Goal: Task Accomplishment & Management: Manage account settings

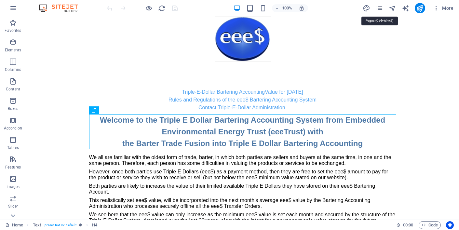
click at [381, 6] on icon "pages" at bounding box center [378, 8] width 7 height 7
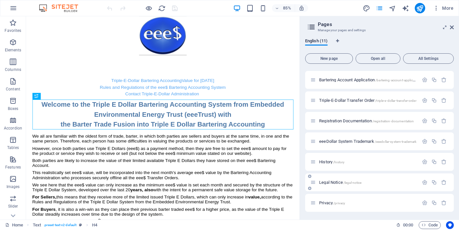
scroll to position [80, 0]
click at [324, 161] on span "History /history" at bounding box center [331, 161] width 25 height 5
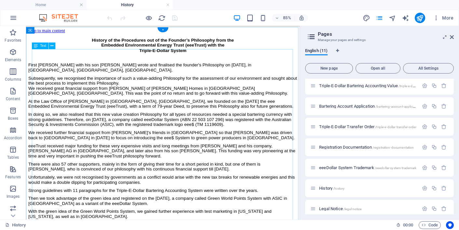
scroll to position [0, 0]
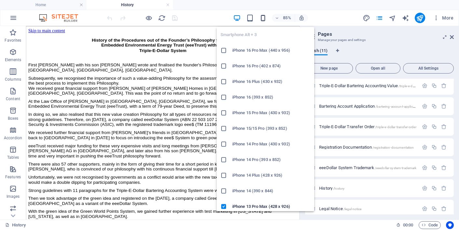
click at [264, 16] on icon "button" at bounding box center [262, 17] width 7 height 7
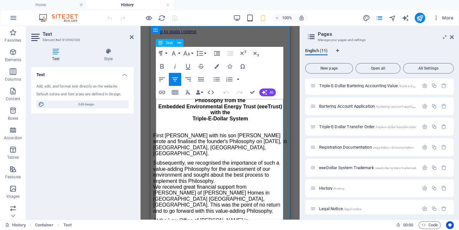
click at [190, 127] on p "History of the Procedures out of the Founder’s Philosophy from the Embedded Env…" at bounding box center [220, 110] width 134 height 36
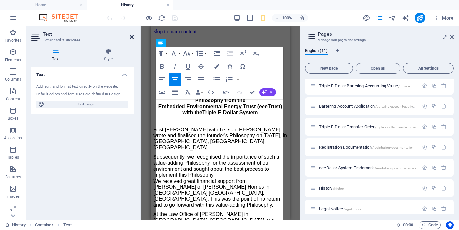
click at [132, 35] on icon at bounding box center [132, 36] width 4 height 5
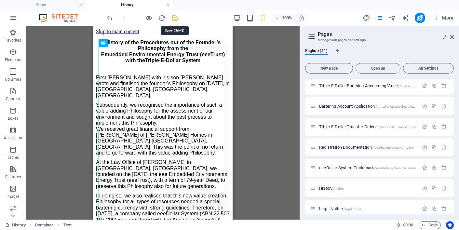
click at [175, 17] on icon "save" at bounding box center [174, 17] width 7 height 7
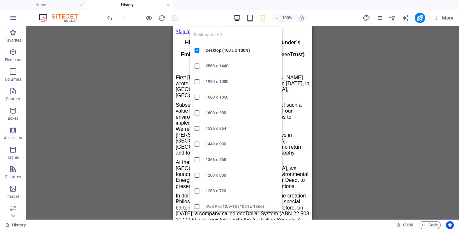
click at [237, 18] on icon "button" at bounding box center [236, 17] width 7 height 7
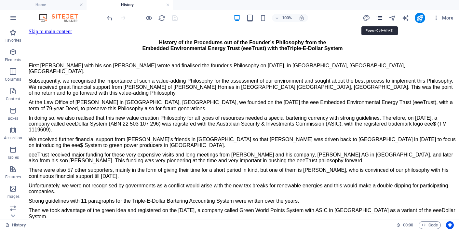
click at [381, 18] on icon "pages" at bounding box center [378, 17] width 7 height 7
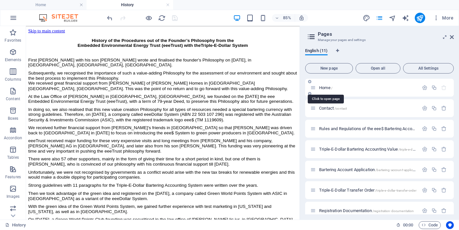
click at [324, 87] on span "Home /" at bounding box center [325, 87] width 13 height 5
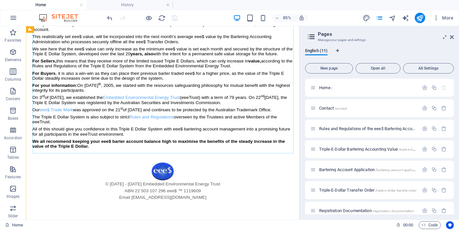
scroll to position [172, 0]
click at [102, 165] on div "We all are familiar with the oldest form of trade, barter, in which both partie…" at bounding box center [186, 82] width 307 height 180
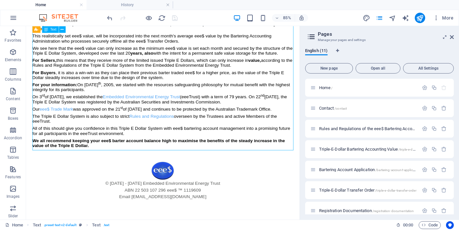
click at [102, 165] on div "We all are familiar with the oldest form of trade, barter, in which both partie…" at bounding box center [186, 82] width 307 height 180
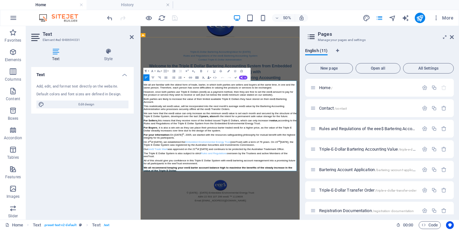
scroll to position [24, 0]
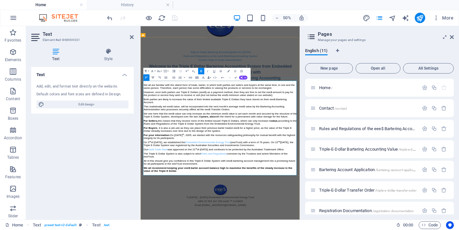
click at [153, 78] on icon "button" at bounding box center [152, 77] width 3 height 2
drag, startPoint x: 268, startPoint y: 317, endPoint x: 335, endPoint y: 318, distance: 67.0
click at [202, 70] on icon "button" at bounding box center [201, 71] width 4 height 4
click at [191, 77] on icon "button" at bounding box center [190, 77] width 4 height 4
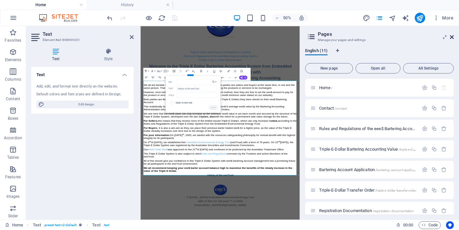
click at [452, 37] on icon at bounding box center [451, 36] width 4 height 5
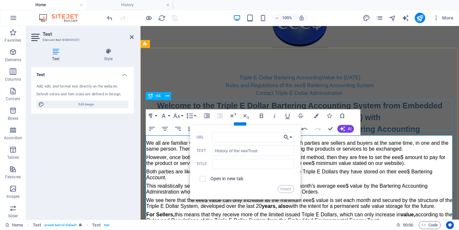
click at [290, 136] on button "Choose Link" at bounding box center [287, 137] width 12 height 10
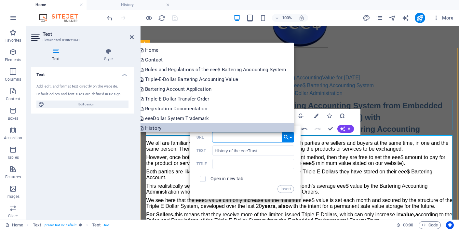
click at [149, 127] on p "History" at bounding box center [151, 128] width 23 height 10
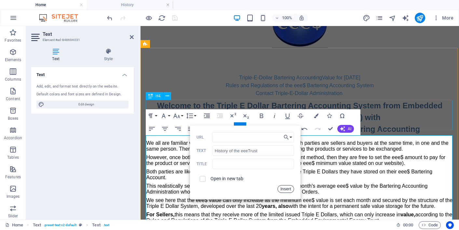
click at [286, 188] on button "Insert" at bounding box center [285, 189] width 17 height 8
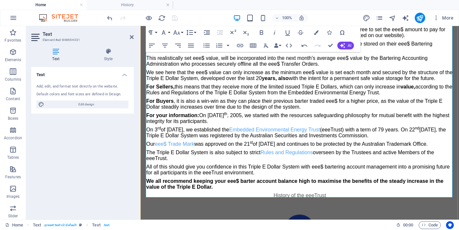
scroll to position [153, 0]
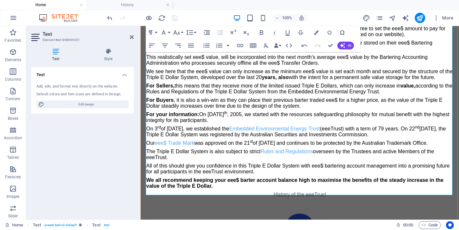
click at [272, 191] on p "History of the eeeTrust" at bounding box center [299, 194] width 307 height 6
drag, startPoint x: 132, startPoint y: 162, endPoint x: 185, endPoint y: 166, distance: 53.8
type input "/history"
click at [299, 175] on icon "button" at bounding box center [299, 173] width 5 height 5
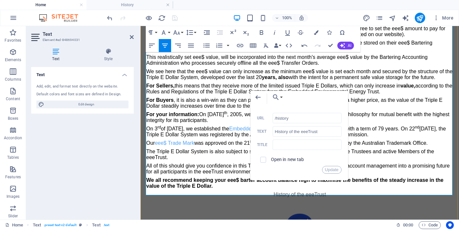
click at [331, 191] on p "History of the eeeTrust" at bounding box center [299, 194] width 307 height 6
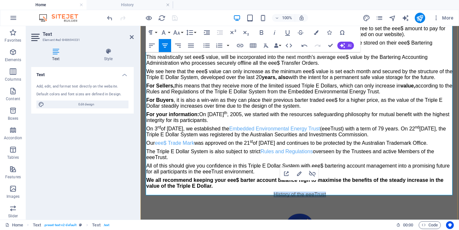
drag, startPoint x: 272, startPoint y: 189, endPoint x: 326, endPoint y: 190, distance: 53.3
click at [326, 191] on p "History of the eeeTrust" at bounding box center [299, 194] width 307 height 6
click at [317, 32] on icon "button" at bounding box center [316, 32] width 5 height 5
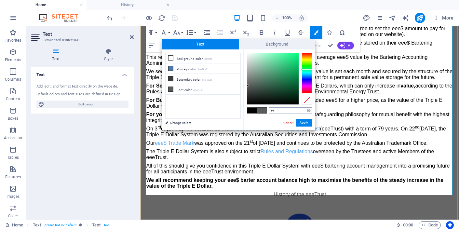
type input "#"
type input "#53a4f2"
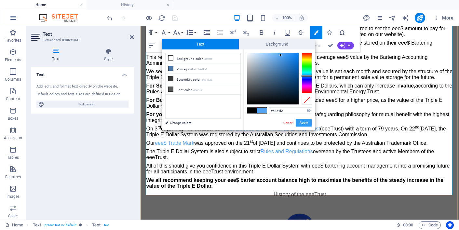
click at [304, 123] on button "Apply" at bounding box center [303, 123] width 16 height 8
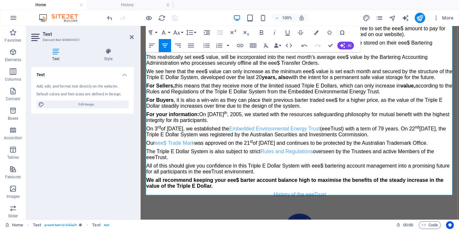
click at [331, 177] on strong "We all recommend keeping your eee$ barter account balance high to maximise the …" at bounding box center [294, 182] width 297 height 11
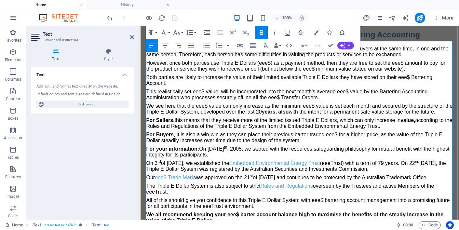
scroll to position [117, 0]
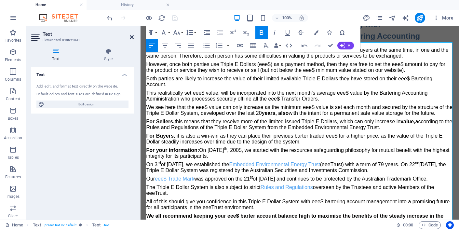
drag, startPoint x: 2, startPoint y: 34, endPoint x: 132, endPoint y: 36, distance: 129.4
click at [132, 36] on icon at bounding box center [132, 36] width 4 height 5
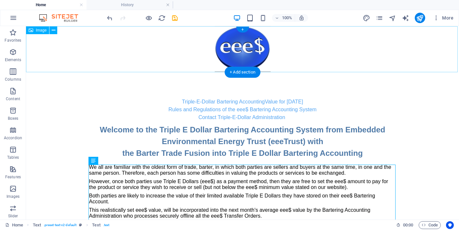
scroll to position [0, 0]
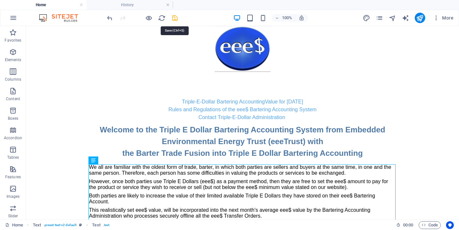
click at [175, 17] on icon "save" at bounding box center [174, 17] width 7 height 7
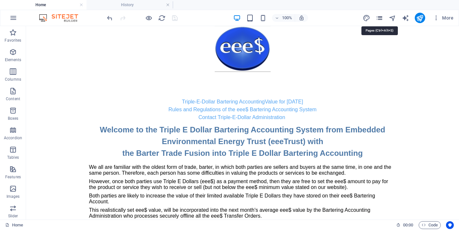
click at [379, 17] on icon "pages" at bounding box center [378, 17] width 7 height 7
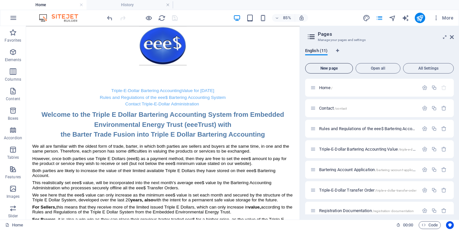
click at [331, 68] on span "New page" at bounding box center [329, 68] width 42 height 4
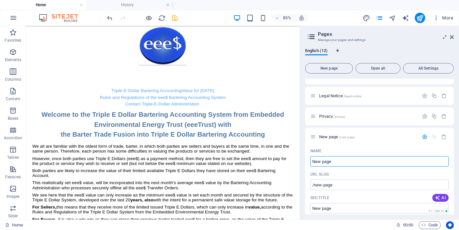
scroll to position [177, 0]
click at [333, 160] on input "New page" at bounding box center [379, 160] width 138 height 10
type input "New pag"
type input "/new-pag"
type input "N"
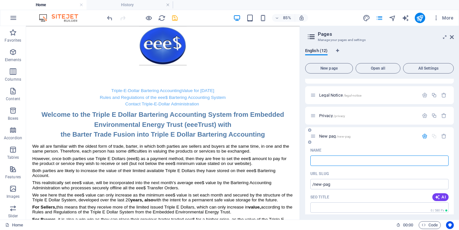
type input "/"
type input "Philosophy"
type input "/philosophy"
type input "Philosophy"
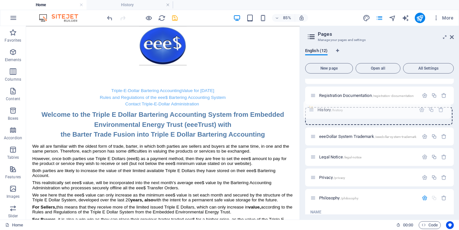
scroll to position [114, 0]
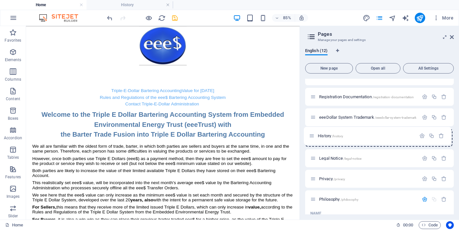
drag, startPoint x: 313, startPoint y: 155, endPoint x: 311, endPoint y: 135, distance: 20.8
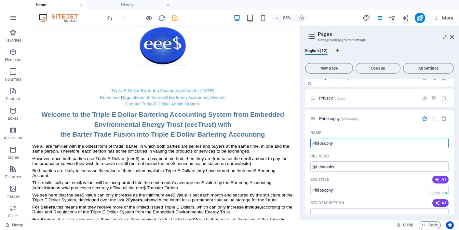
scroll to position [194, 0]
click at [175, 17] on icon "save" at bounding box center [174, 17] width 7 height 7
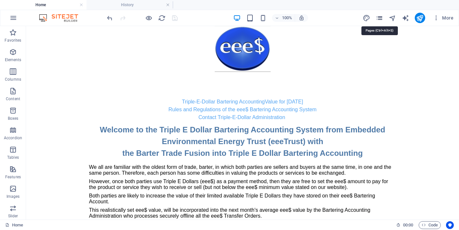
click at [379, 18] on icon "pages" at bounding box center [378, 17] width 7 height 7
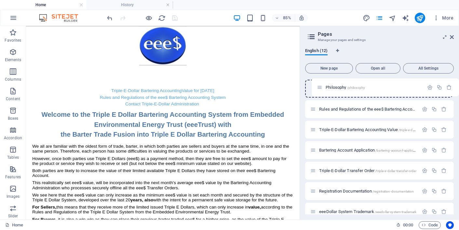
scroll to position [0, 0]
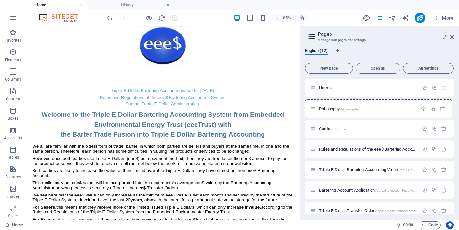
drag, startPoint x: 313, startPoint y: 203, endPoint x: 313, endPoint y: 107, distance: 95.9
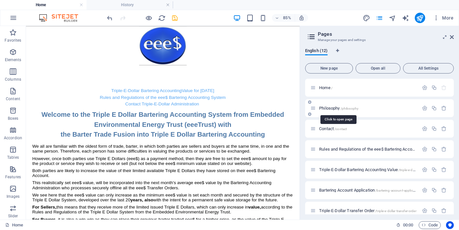
click at [332, 107] on span "Philosophy /philosophy" at bounding box center [338, 108] width 39 height 5
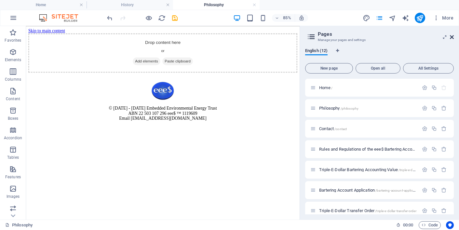
click at [451, 37] on icon at bounding box center [451, 36] width 4 height 5
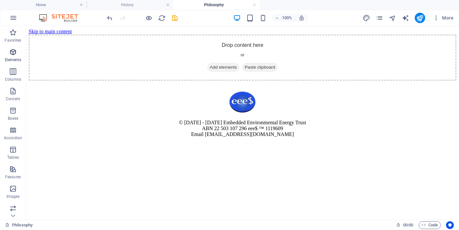
click at [13, 52] on icon "button" at bounding box center [13, 52] width 8 height 8
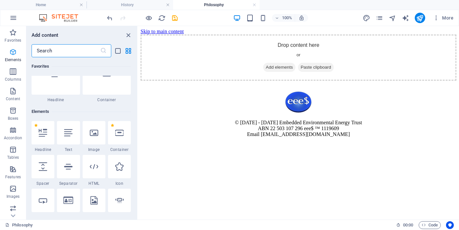
scroll to position [69, 0]
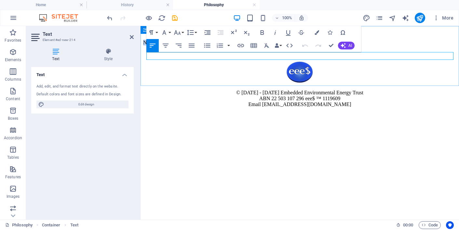
click at [190, 45] on p "New text element" at bounding box center [299, 43] width 313 height 6
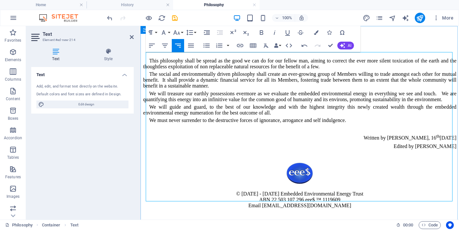
click at [152, 131] on p at bounding box center [299, 128] width 313 height 6
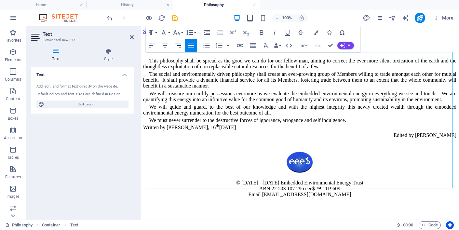
click at [179, 47] on icon "button" at bounding box center [178, 46] width 6 height 4
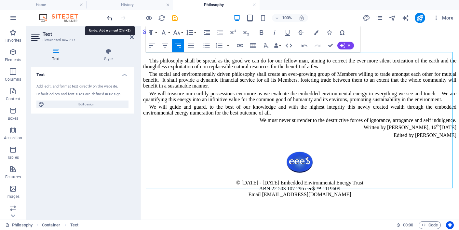
click at [109, 17] on icon "undo" at bounding box center [109, 17] width 7 height 7
click at [108, 17] on icon "undo" at bounding box center [109, 17] width 7 height 7
click at [388, 130] on p "We must never surrender to the destructive forces of ignorance, arrogance and s…" at bounding box center [299, 123] width 313 height 13
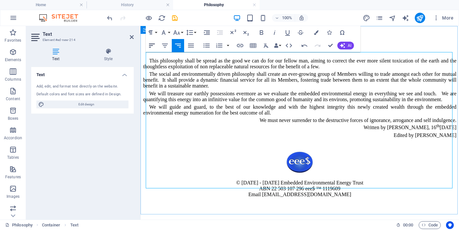
click at [150, 45] on icon "button" at bounding box center [152, 46] width 8 height 8
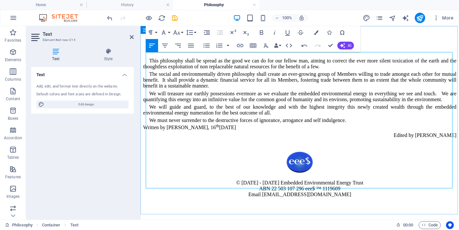
click at [350, 130] on p "We must never surrender to the destructive forces of ignorance, arrogance and s…" at bounding box center [299, 123] width 313 height 13
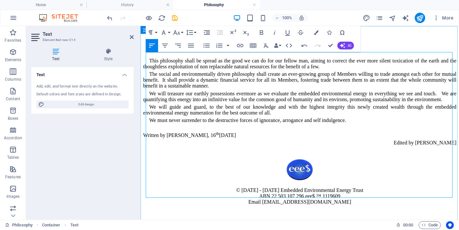
click at [390, 146] on p "Edited by [PERSON_NAME]" at bounding box center [299, 143] width 313 height 6
click at [155, 138] on p "Written by [PERSON_NAME], [DATE]" at bounding box center [299, 131] width 313 height 13
click at [178, 45] on icon "button" at bounding box center [178, 46] width 6 height 4
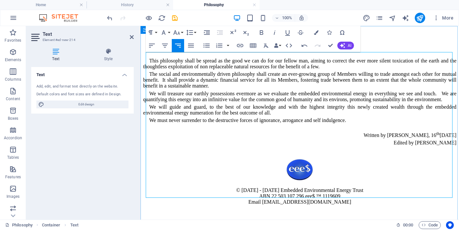
click at [367, 138] on p "Written by [PERSON_NAME], [DATE]" at bounding box center [299, 131] width 313 height 13
click at [372, 146] on div "Philosophy of the Embedded Environmental Energy Trust This philosophy shall be …" at bounding box center [299, 89] width 313 height 111
click at [201, 58] on p "Embedded Environmental Energy Trust" at bounding box center [299, 49] width 313 height 18
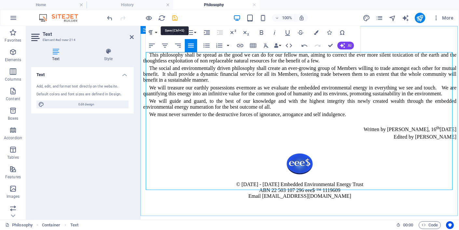
click at [175, 17] on icon "save" at bounding box center [174, 17] width 7 height 7
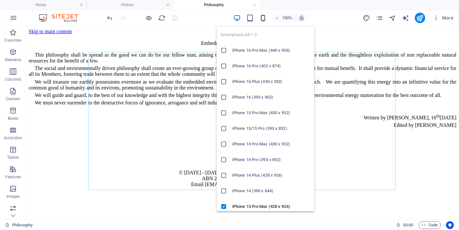
click at [265, 17] on icon "button" at bounding box center [262, 17] width 7 height 7
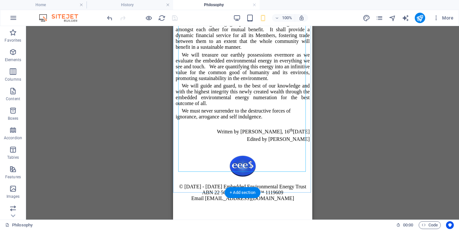
scroll to position [99, 0]
click at [243, 142] on div "Philosophy of the Embedded Environmental Energy Trust This philosophy shall be …" at bounding box center [242, 57] width 134 height 170
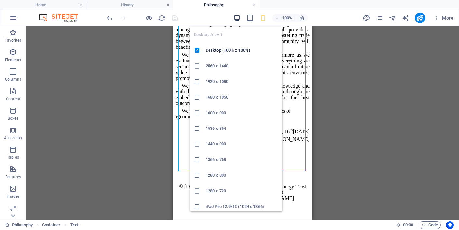
click at [238, 17] on icon "button" at bounding box center [236, 17] width 7 height 7
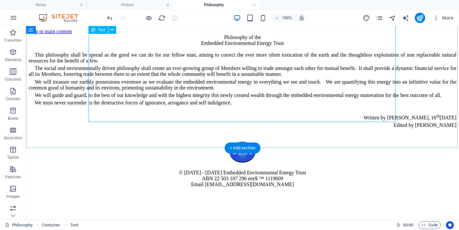
click at [315, 108] on div "Philosophy of the Embedded Environmental Energy Trust This philosophy shall be …" at bounding box center [242, 81] width 427 height 94
click at [320, 96] on div "Philosophy of the Embedded Environmental Energy Trust This philosophy shall be …" at bounding box center [242, 81] width 427 height 94
drag, startPoint x: 318, startPoint y: 101, endPoint x: 367, endPoint y: 108, distance: 49.9
click at [367, 108] on div "Philosophy of the Embedded Environmental Energy Trust This philosophy shall be …" at bounding box center [242, 81] width 427 height 94
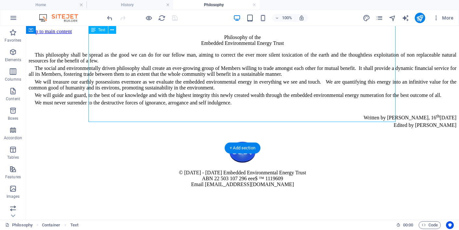
click at [367, 108] on div "Philosophy of the Embedded Environmental Energy Trust This philosophy shall be …" at bounding box center [242, 81] width 427 height 94
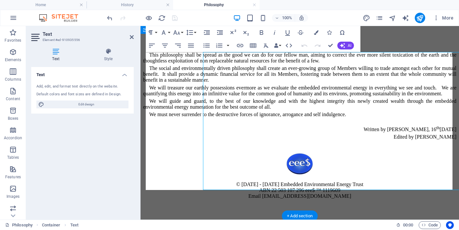
scroll to position [0, 0]
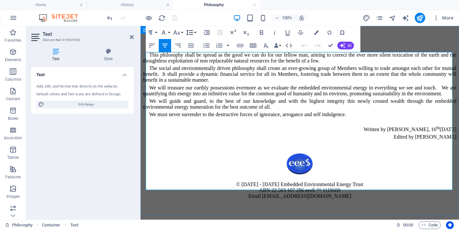
click at [193, 32] on icon "button" at bounding box center [190, 33] width 8 height 8
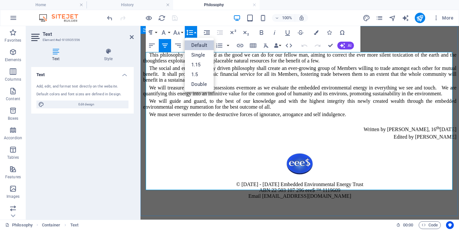
click at [183, 83] on p "The social and environmentally driven philosophy shall create an ever-growing g…" at bounding box center [299, 74] width 313 height 18
click at [183, 97] on p "We will treasure our earthly possessions evermore as we evaluate the embedded e…" at bounding box center [299, 91] width 313 height 12
click at [213, 83] on p "The social and environmentally driven philosophy shall create an ever-growing g…" at bounding box center [299, 74] width 313 height 18
click at [243, 64] on p "This philosophy shall be spread as the good we can do for our fellow man, aimin…" at bounding box center [299, 58] width 313 height 12
click at [240, 52] on p "Embedded Environmental Energy Trust" at bounding box center [299, 46] width 313 height 12
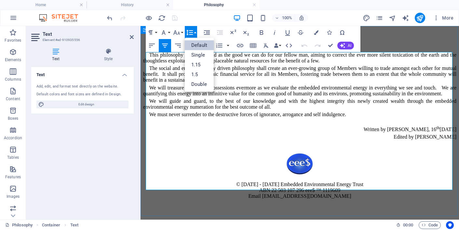
click at [241, 64] on p "This philosophy shall be spread as the good we can do for our fellow man, aimin…" at bounding box center [299, 58] width 313 height 12
click at [200, 45] on link "Default" at bounding box center [199, 45] width 29 height 10
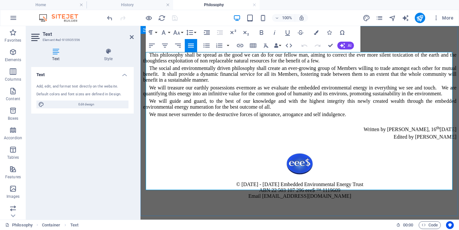
click at [355, 117] on p "We must never surrender to the destructive forces of ignorance, arrogance and s…" at bounding box center [299, 114] width 313 height 6
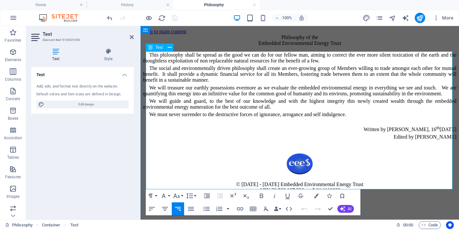
click at [380, 132] on p "Written by [PERSON_NAME], [DATE]" at bounding box center [299, 125] width 313 height 13
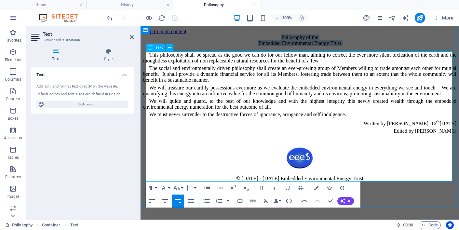
drag, startPoint x: 280, startPoint y: 55, endPoint x: 348, endPoint y: 69, distance: 70.0
click at [348, 69] on div "Philosophy of the Embedded Environmental Energy Trust This philosophy shall be …" at bounding box center [299, 83] width 313 height 99
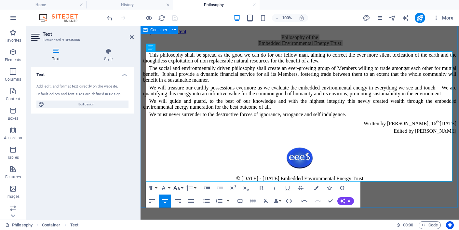
click at [179, 188] on icon "button" at bounding box center [177, 188] width 8 height 8
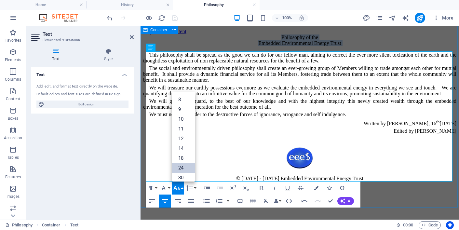
click at [182, 167] on link "24" at bounding box center [183, 168] width 23 height 10
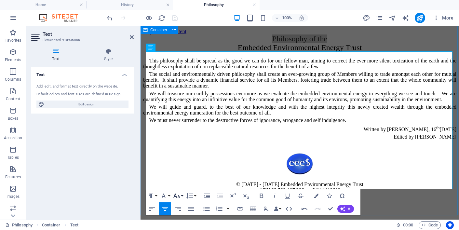
click at [177, 196] on icon "button" at bounding box center [177, 196] width 8 height 8
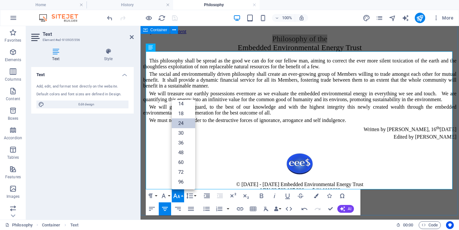
scroll to position [52, 0]
click at [183, 113] on link "18" at bounding box center [183, 114] width 23 height 10
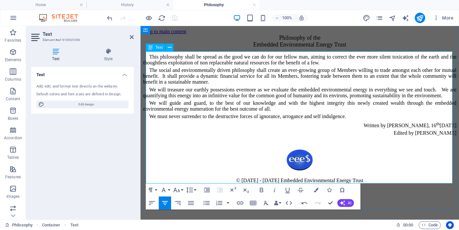
click at [255, 66] on p "This philosophy shall be spread as the good we can do for our fellow man, aimin…" at bounding box center [299, 60] width 313 height 12
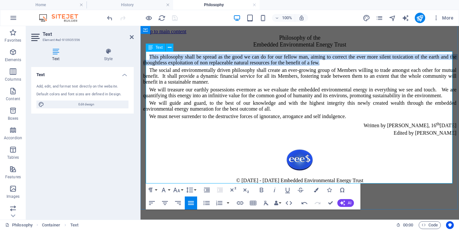
drag, startPoint x: 151, startPoint y: 79, endPoint x: 152, endPoint y: 91, distance: 11.7
click at [152, 66] on p "This philosophy shall be spread as the good we can do for our fellow man, aimin…" at bounding box center [299, 60] width 313 height 12
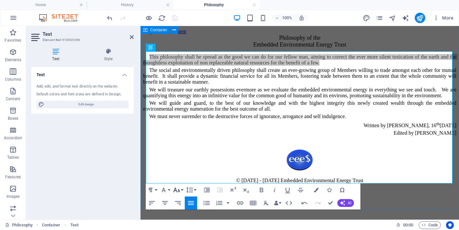
click at [179, 190] on icon "button" at bounding box center [177, 190] width 8 height 8
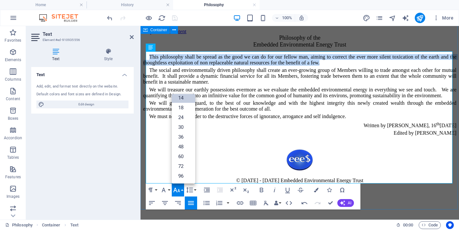
click at [186, 97] on link "14" at bounding box center [183, 98] width 23 height 10
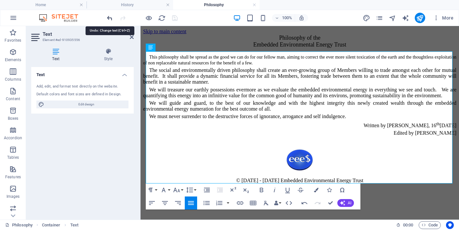
click at [109, 17] on icon "undo" at bounding box center [109, 17] width 7 height 7
click at [109, 16] on icon "undo" at bounding box center [109, 17] width 7 height 7
click at [199, 85] on p "The social and environmentally driven philosophy shall create an ever-growing g…" at bounding box center [299, 76] width 313 height 18
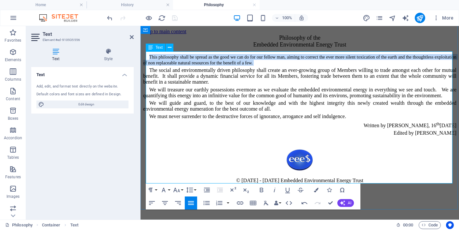
drag, startPoint x: 149, startPoint y: 81, endPoint x: 317, endPoint y: 93, distance: 168.1
click at [317, 93] on div "Philosophy of the Embedded Environmental Energy Trust This philosophy shall be …" at bounding box center [299, 84] width 313 height 101
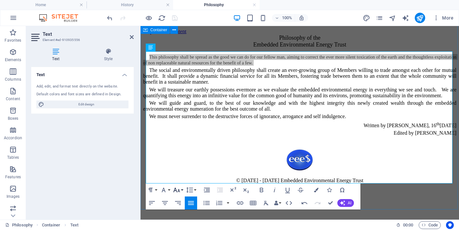
click at [179, 189] on icon "button" at bounding box center [177, 190] width 8 height 8
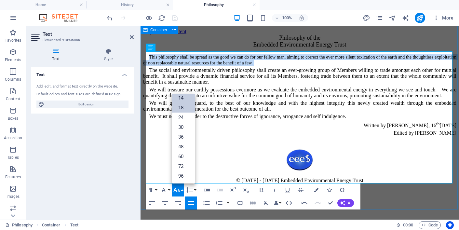
click at [184, 107] on link "18" at bounding box center [183, 108] width 23 height 10
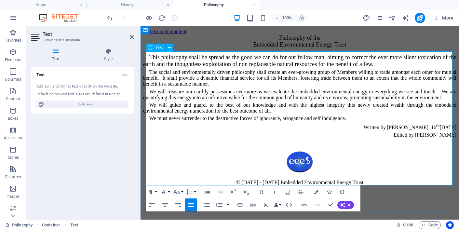
click at [252, 87] on p "The social and environmentally driven philosophy shall create an ever-growing g…" at bounding box center [299, 78] width 313 height 18
click at [109, 19] on icon "undo" at bounding box center [109, 17] width 7 height 7
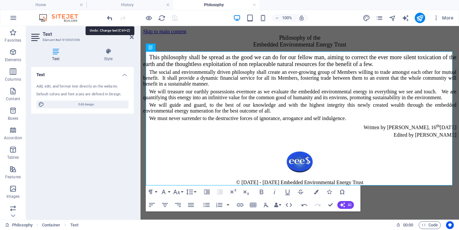
click at [109, 19] on icon "undo" at bounding box center [109, 17] width 7 height 7
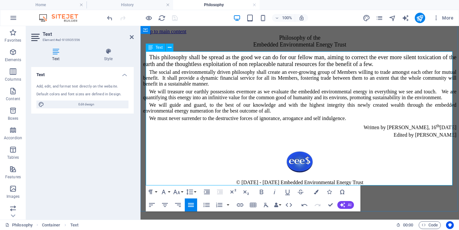
click at [164, 67] on span "This philosophy shall be spread as the good we can do for our fellow man, aimin…" at bounding box center [299, 60] width 313 height 13
drag, startPoint x: 147, startPoint y: 80, endPoint x: 146, endPoint y: 194, distance: 113.7
click at [146, 138] on div "Philosophy of the Embedded Environmental Energy Trust This philosophy shall be …" at bounding box center [299, 85] width 313 height 103
click at [167, 191] on icon "button" at bounding box center [164, 192] width 8 height 8
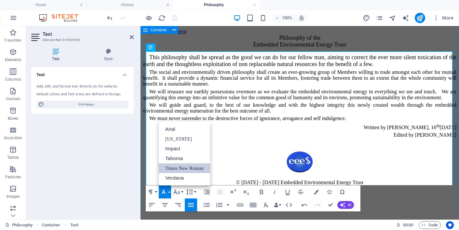
scroll to position [0, 0]
click at [165, 192] on icon "button" at bounding box center [164, 192] width 8 height 8
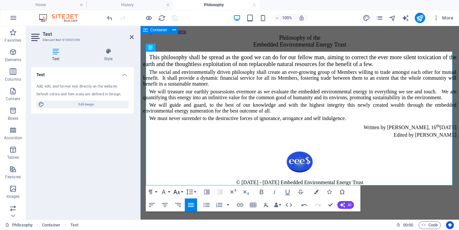
click at [179, 192] on icon "button" at bounding box center [177, 192] width 8 height 8
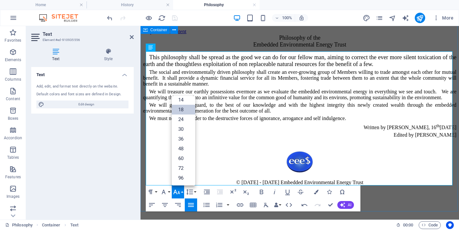
scroll to position [52, 0]
click at [184, 108] on link "18" at bounding box center [183, 110] width 23 height 10
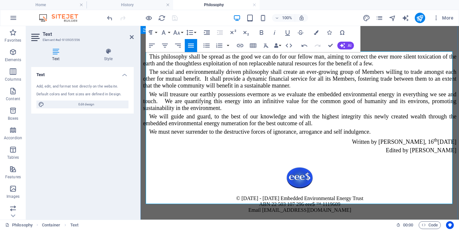
click at [321, 89] on p "The social and environmentally driven philosophy shall create an ever-growing g…" at bounding box center [299, 79] width 313 height 20
drag, startPoint x: 274, startPoint y: 55, endPoint x: 355, endPoint y: 73, distance: 82.8
click at [355, 73] on div "Philosophy of the Embedded Environmental Energy Trust This philosophy shall be …" at bounding box center [299, 94] width 313 height 120
click at [180, 32] on icon "button" at bounding box center [177, 33] width 8 height 8
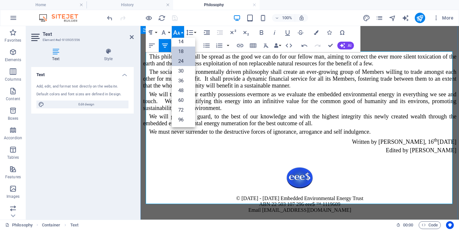
click at [182, 60] on link "24" at bounding box center [183, 61] width 23 height 10
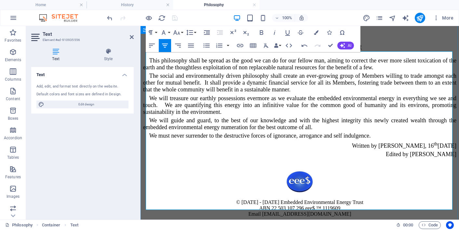
click at [277, 129] on div "Philosophy of the Embedded Environmental Energy Trust This philosophy shall be …" at bounding box center [299, 96] width 313 height 124
click at [132, 37] on icon at bounding box center [132, 36] width 4 height 5
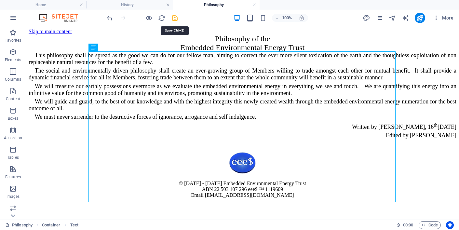
click at [175, 17] on icon "save" at bounding box center [174, 17] width 7 height 7
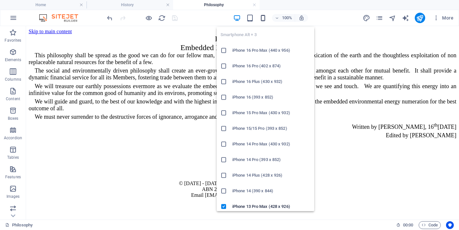
click at [262, 15] on icon "button" at bounding box center [262, 17] width 7 height 7
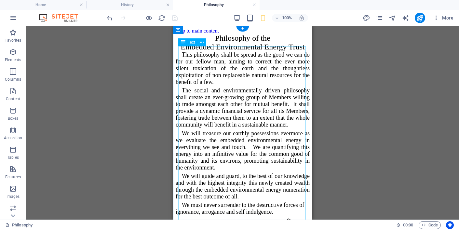
click at [233, 139] on div "Philosophy of the Embedded Environmental Energy Trust This philosophy shall be …" at bounding box center [242, 134] width 134 height 200
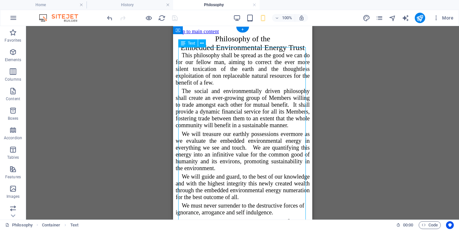
scroll to position [0, 0]
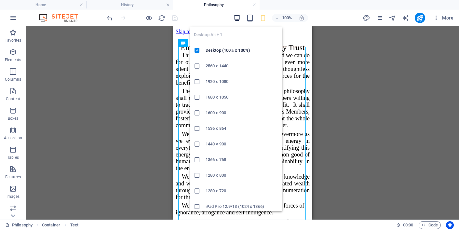
click at [237, 16] on icon "button" at bounding box center [236, 17] width 7 height 7
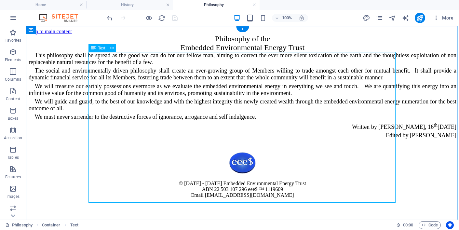
click at [212, 57] on div "Philosophy of the Embedded Environmental Energy Trust This philosophy shall be …" at bounding box center [242, 86] width 427 height 104
click at [213, 58] on div "Philosophy of the Embedded Environmental Energy Trust This philosophy shall be …" at bounding box center [242, 86] width 427 height 104
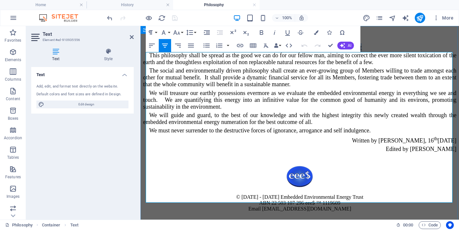
drag, startPoint x: 245, startPoint y: 61, endPoint x: 392, endPoint y: 72, distance: 147.0
click at [392, 72] on div "Philosophy of the Embedded Environmental Energy Trust This philosophy shall be …" at bounding box center [299, 93] width 313 height 118
click at [178, 32] on icon "button" at bounding box center [176, 32] width 7 height 5
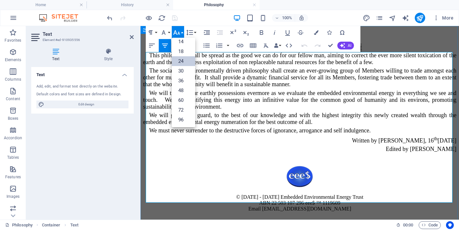
scroll to position [52, 0]
click at [181, 50] on link "18" at bounding box center [183, 51] width 23 height 10
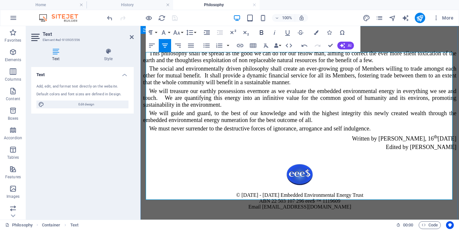
click at [261, 32] on icon "button" at bounding box center [262, 32] width 4 height 5
click at [233, 85] on span "The social and environmentally driven philosophy shall create an ever-growing g…" at bounding box center [299, 75] width 313 height 20
click at [172, 85] on span "The social and environmentally driven philosophy shall create an ever-growing g…" at bounding box center [299, 75] width 313 height 20
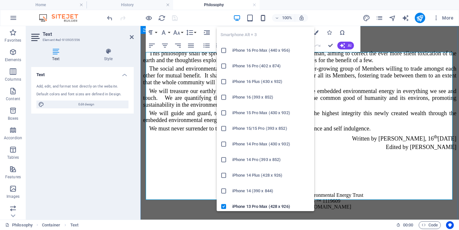
click at [263, 15] on icon "button" at bounding box center [262, 17] width 7 height 7
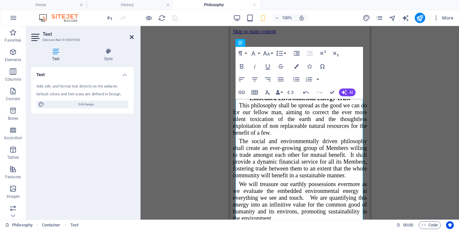
click at [131, 36] on icon at bounding box center [132, 36] width 4 height 5
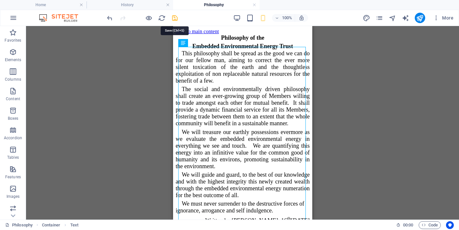
click at [175, 16] on icon "save" at bounding box center [174, 17] width 7 height 7
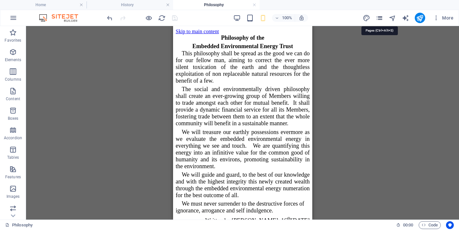
click at [381, 18] on icon "pages" at bounding box center [378, 17] width 7 height 7
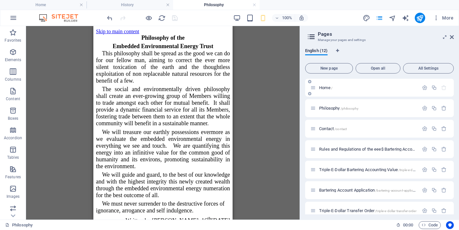
click at [312, 87] on icon at bounding box center [313, 88] width 6 height 6
click at [311, 87] on icon at bounding box center [313, 88] width 6 height 6
click at [322, 87] on span "Home /" at bounding box center [325, 87] width 13 height 5
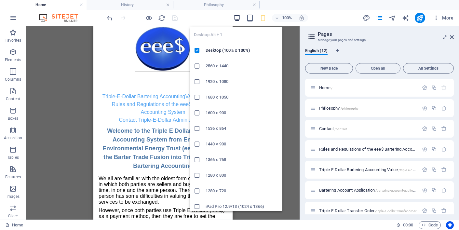
click at [238, 16] on icon "button" at bounding box center [236, 17] width 7 height 7
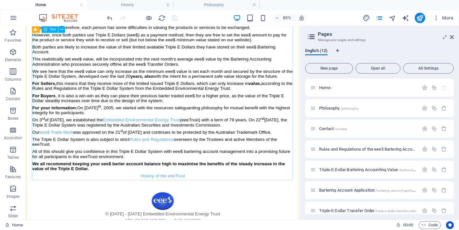
scroll to position [144, 0]
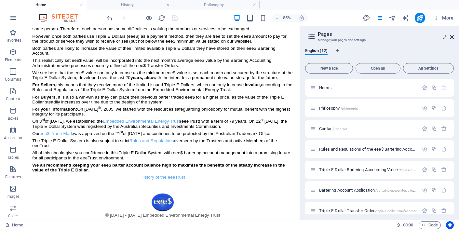
click at [452, 38] on icon at bounding box center [451, 36] width 4 height 5
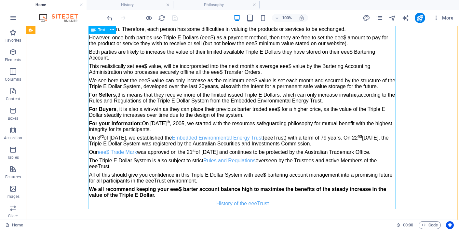
click at [305, 123] on div "We all are familiar with the oldest form of trade, barter, in which both partie…" at bounding box center [242, 114] width 307 height 188
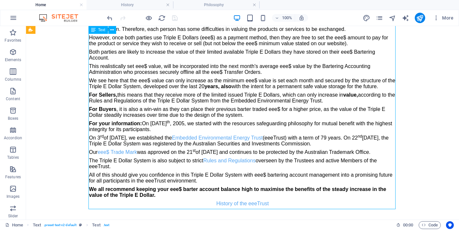
click at [243, 124] on div "We all are familiar with the oldest form of trade, barter, in which both partie…" at bounding box center [242, 114] width 307 height 188
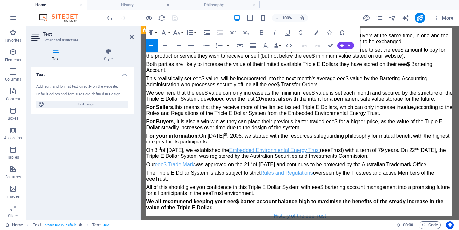
scroll to position [133, 0]
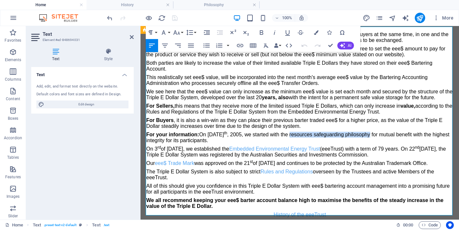
drag, startPoint x: 159, startPoint y: 104, endPoint x: 239, endPoint y: 100, distance: 79.7
click at [241, 45] on icon "button" at bounding box center [240, 45] width 6 height 3
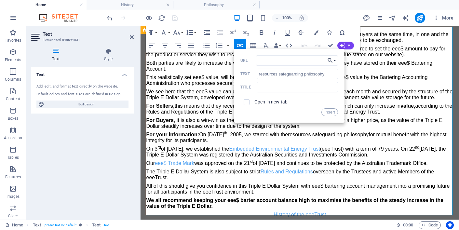
click at [335, 60] on button "Choose Link" at bounding box center [331, 60] width 12 height 10
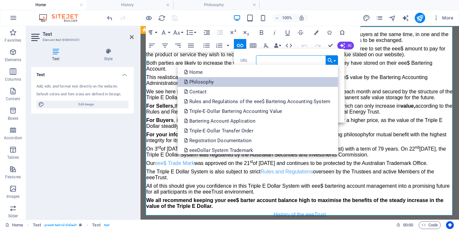
click at [185, 82] on span at bounding box center [186, 82] width 4 height 10
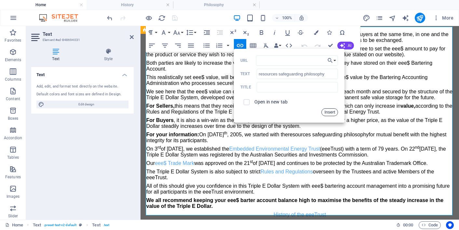
click at [328, 111] on button "Insert" at bounding box center [329, 112] width 17 height 8
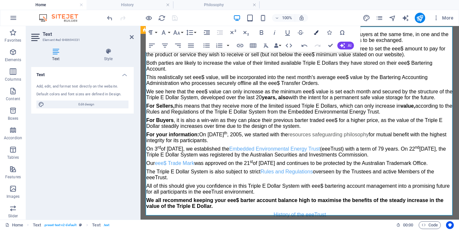
click at [316, 32] on icon "button" at bounding box center [316, 32] width 5 height 5
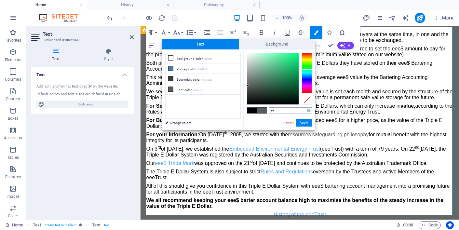
type input "#"
paste input "#53a4f2"
type input "#53a4f2"
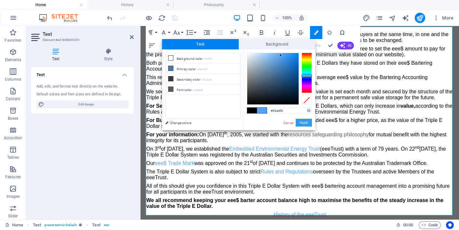
click at [302, 121] on button "Apply" at bounding box center [303, 123] width 16 height 8
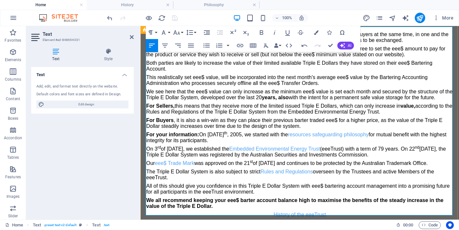
click at [290, 132] on p "For your information: On [DATE], we started with the resources safeguarding phi…" at bounding box center [299, 138] width 307 height 12
click at [299, 117] on p "For Buyers , it is also a win-win as they can place their previous barter trade…" at bounding box center [299, 123] width 307 height 12
click at [132, 36] on icon at bounding box center [132, 36] width 4 height 5
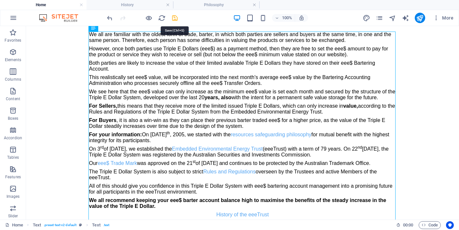
click at [175, 18] on icon "save" at bounding box center [174, 17] width 7 height 7
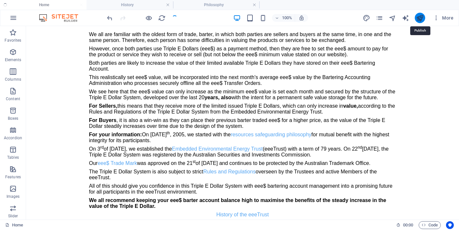
click at [418, 18] on icon "publish" at bounding box center [419, 17] width 7 height 7
